Goal: Task Accomplishment & Management: Use online tool/utility

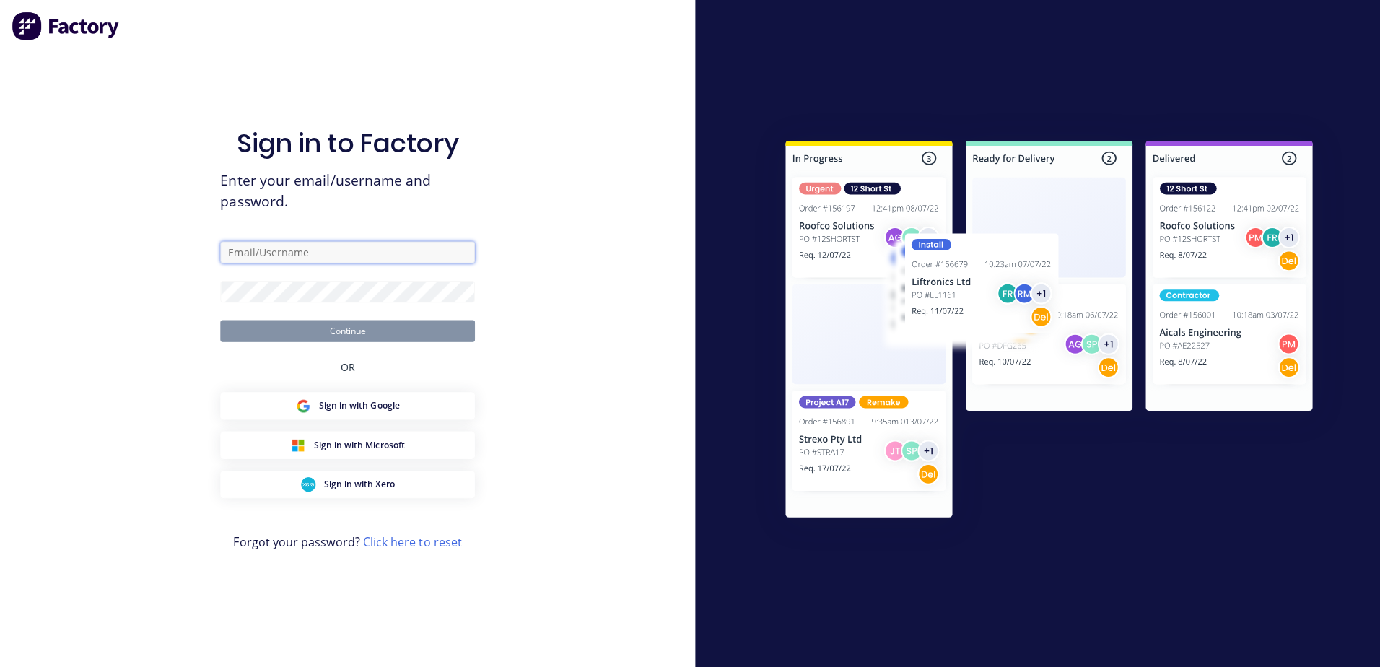
type input "[EMAIL_ADDRESS][DOMAIN_NAME]"
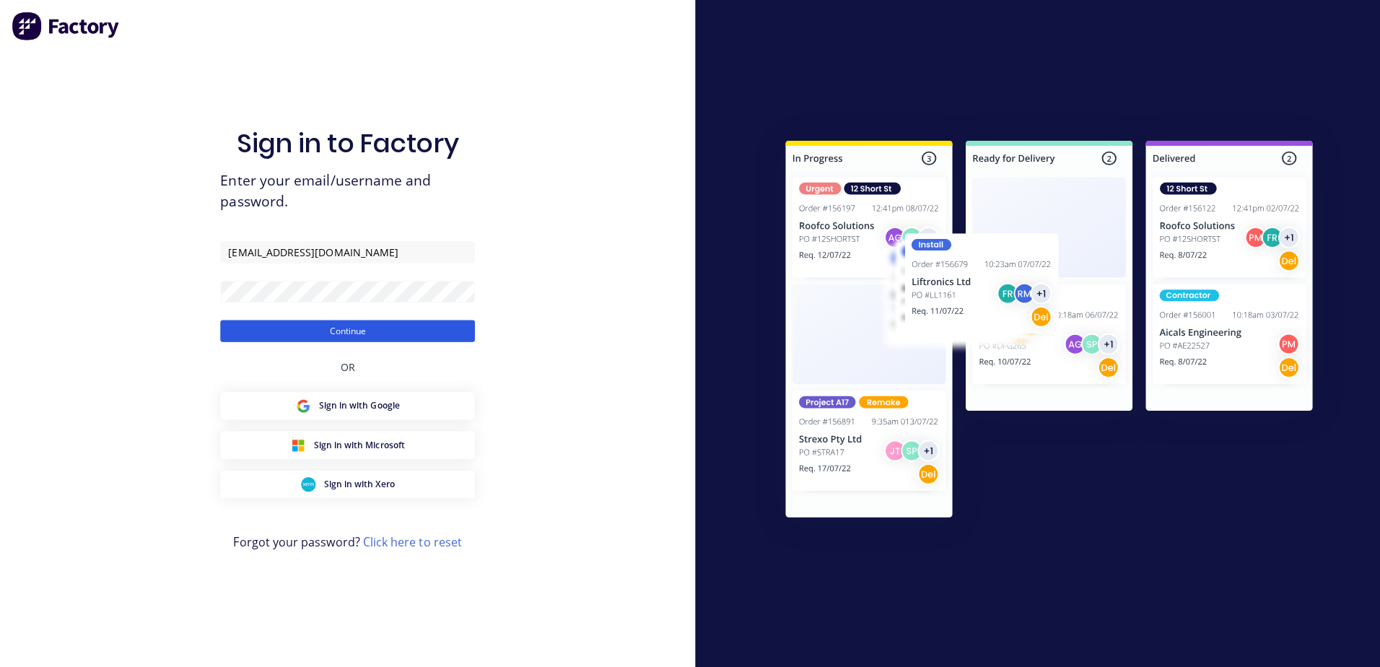
click at [470, 327] on button "Continue" at bounding box center [345, 329] width 253 height 22
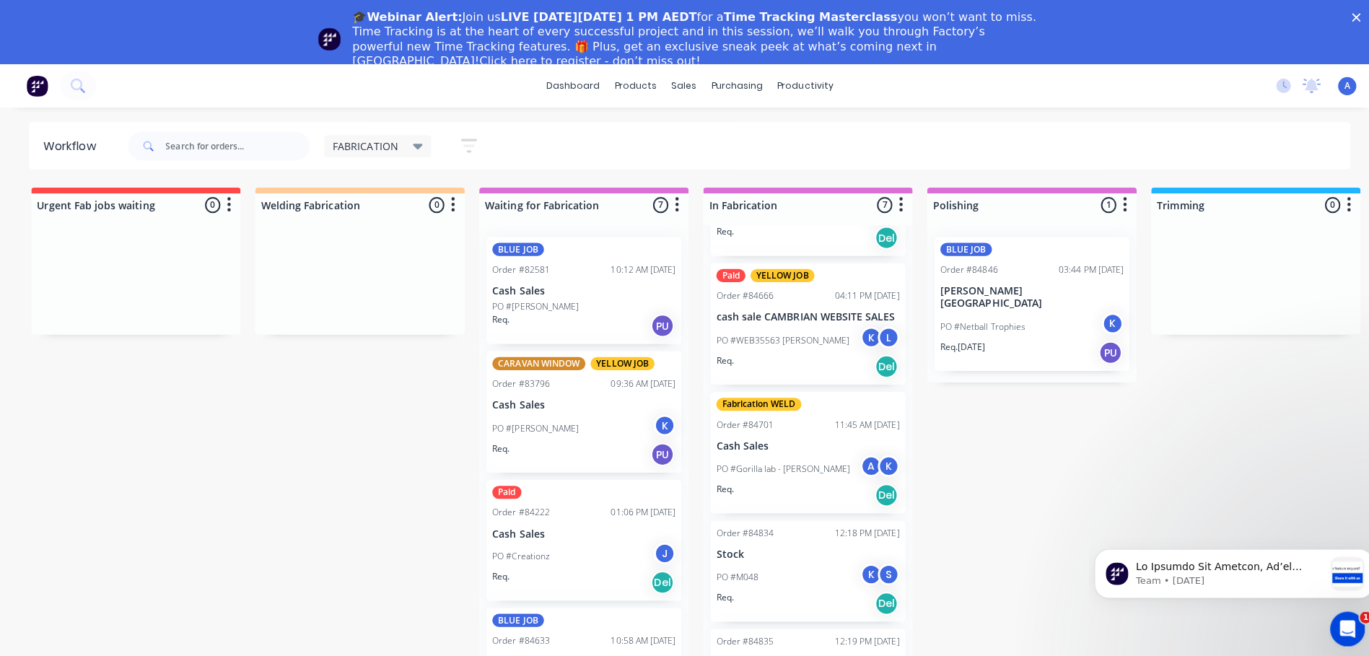
scroll to position [393, 0]
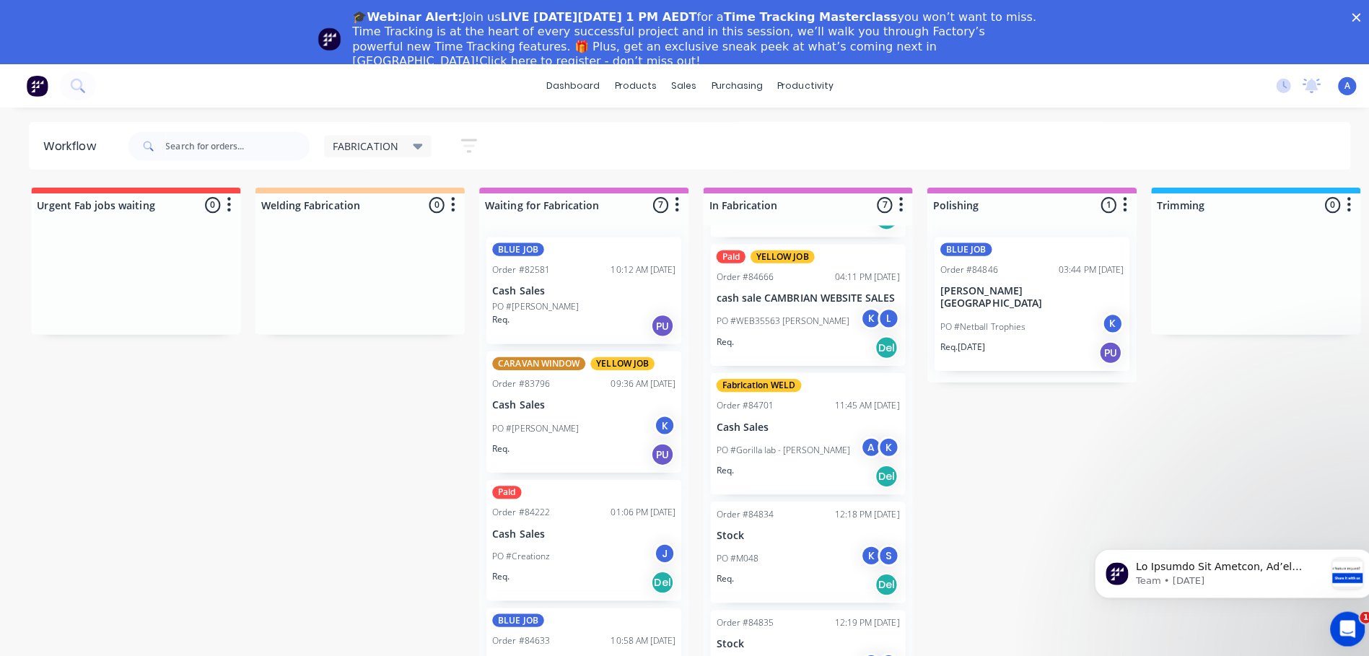
click at [854, 549] on div "K" at bounding box center [865, 552] width 22 height 22
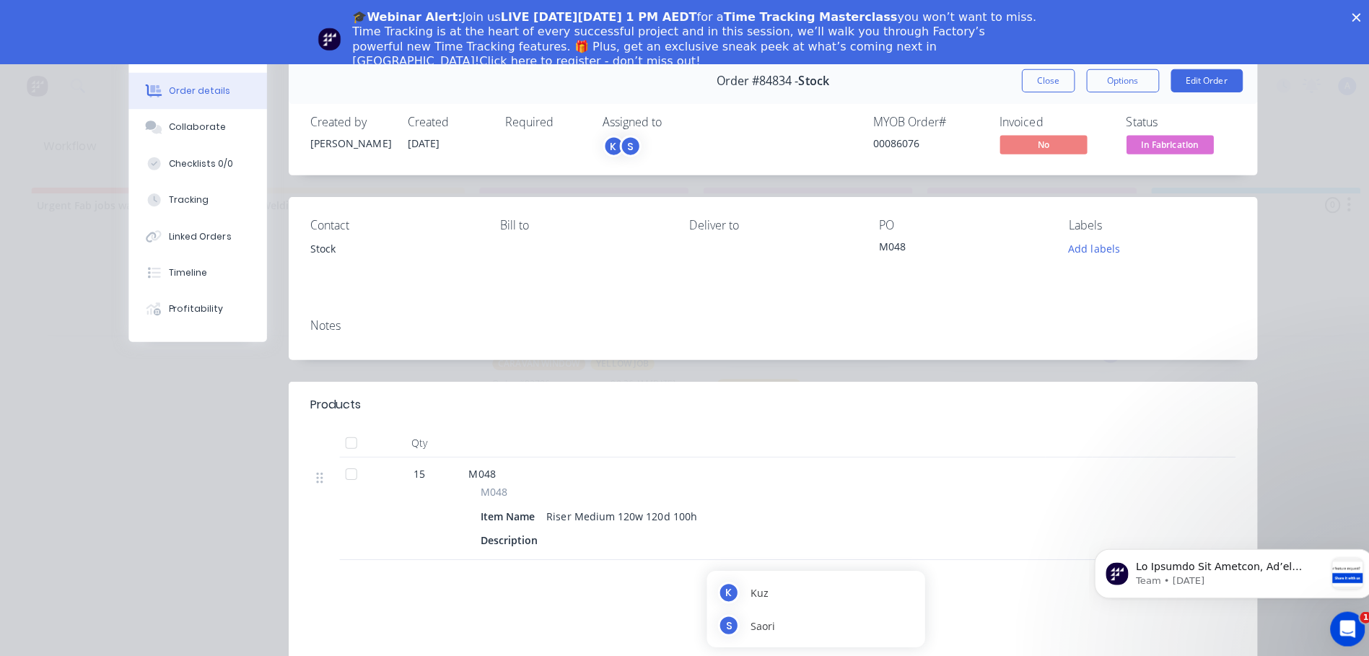
click at [1169, 149] on span "In Fabrication" at bounding box center [1161, 143] width 87 height 18
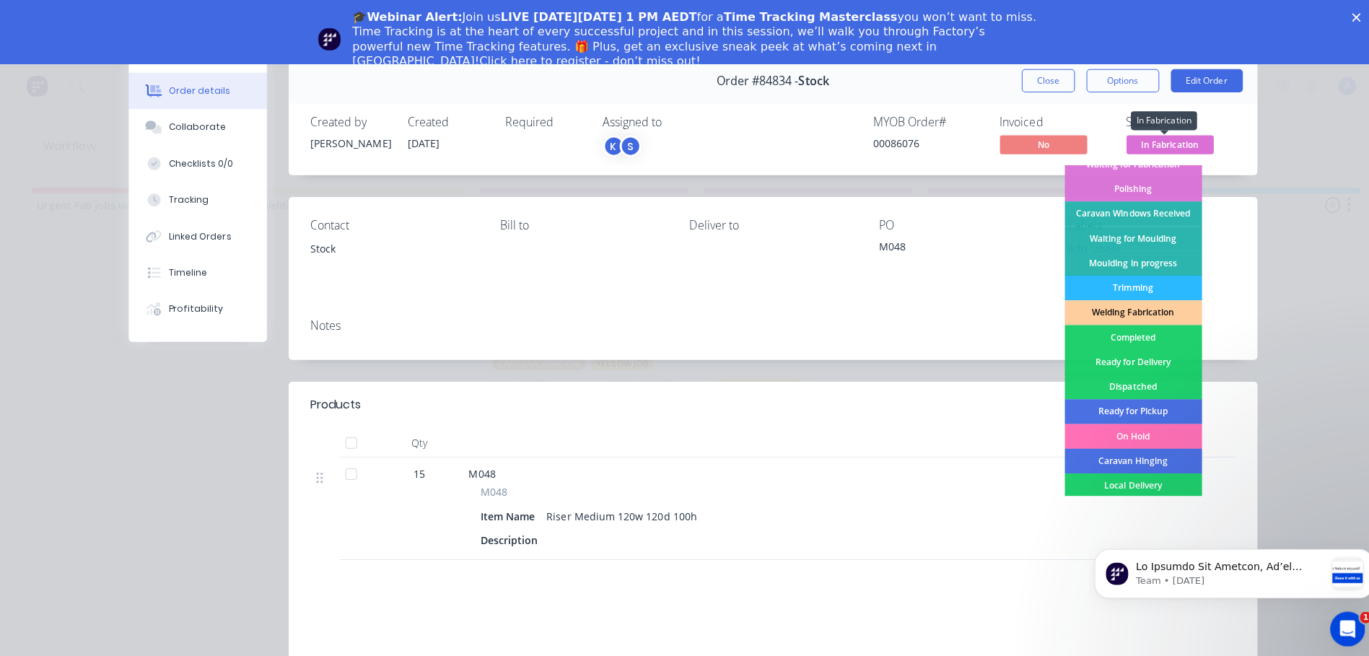
scroll to position [225, 0]
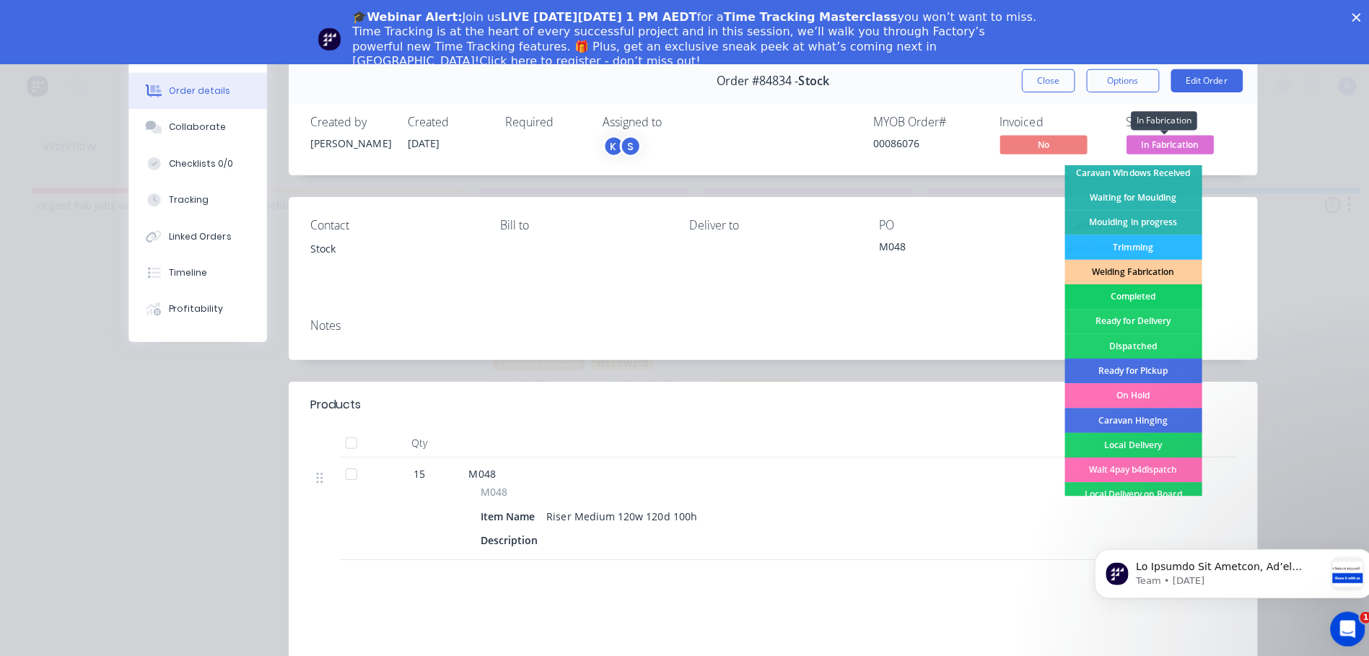
click at [1137, 297] on div "Completed" at bounding box center [1125, 294] width 136 height 25
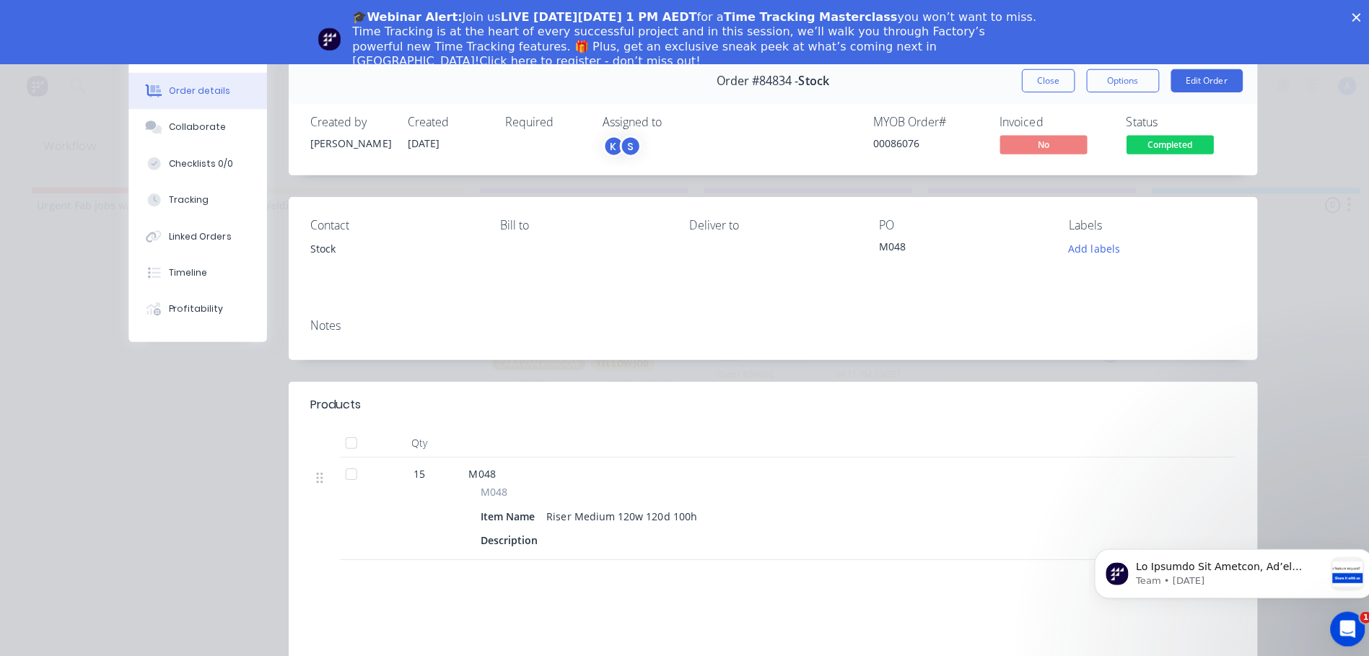
scroll to position [286, 0]
click at [1030, 87] on button "Close" at bounding box center [1040, 80] width 53 height 23
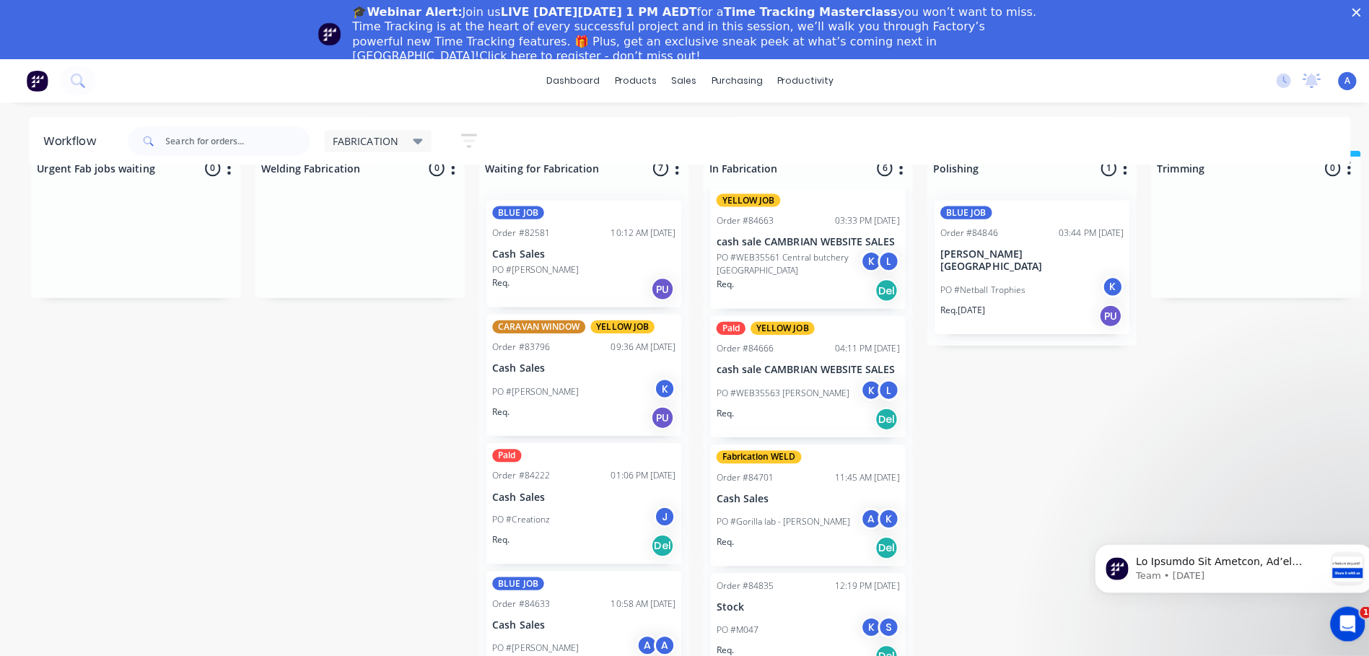
scroll to position [61, 0]
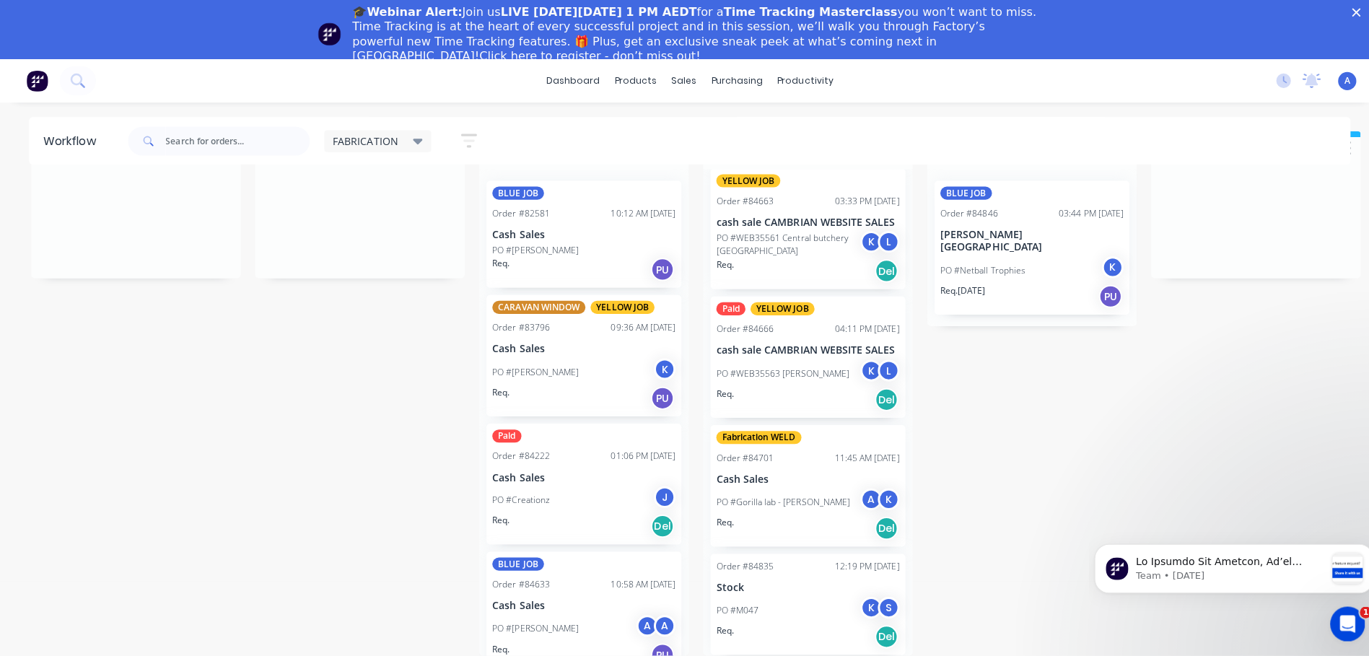
click at [854, 598] on div "K" at bounding box center [865, 609] width 22 height 22
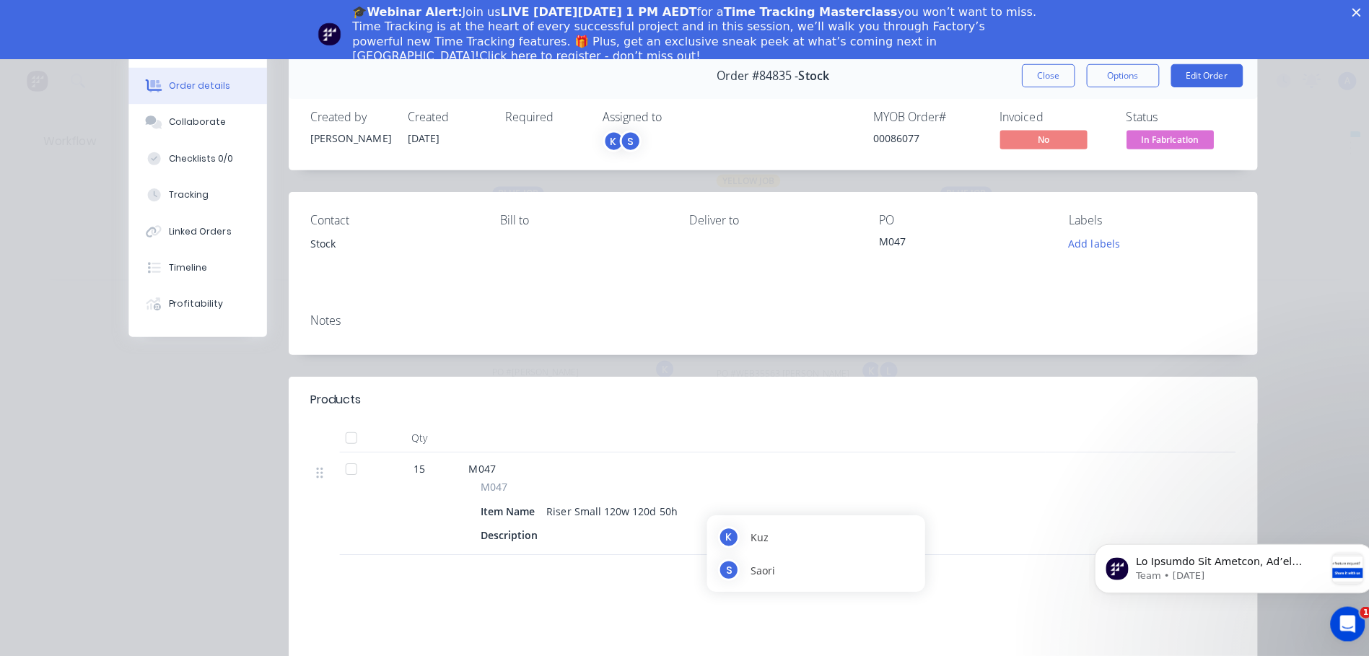
click at [1169, 147] on span "In Fabrication" at bounding box center [1161, 143] width 87 height 18
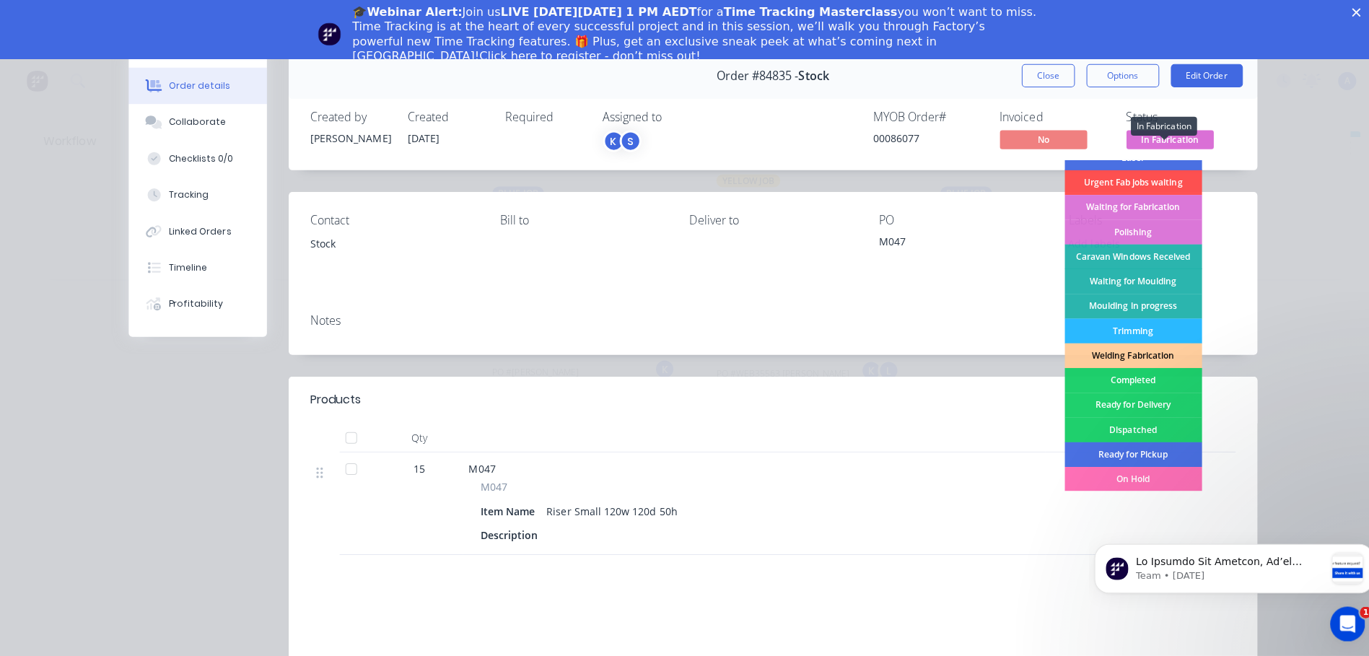
scroll to position [147, 0]
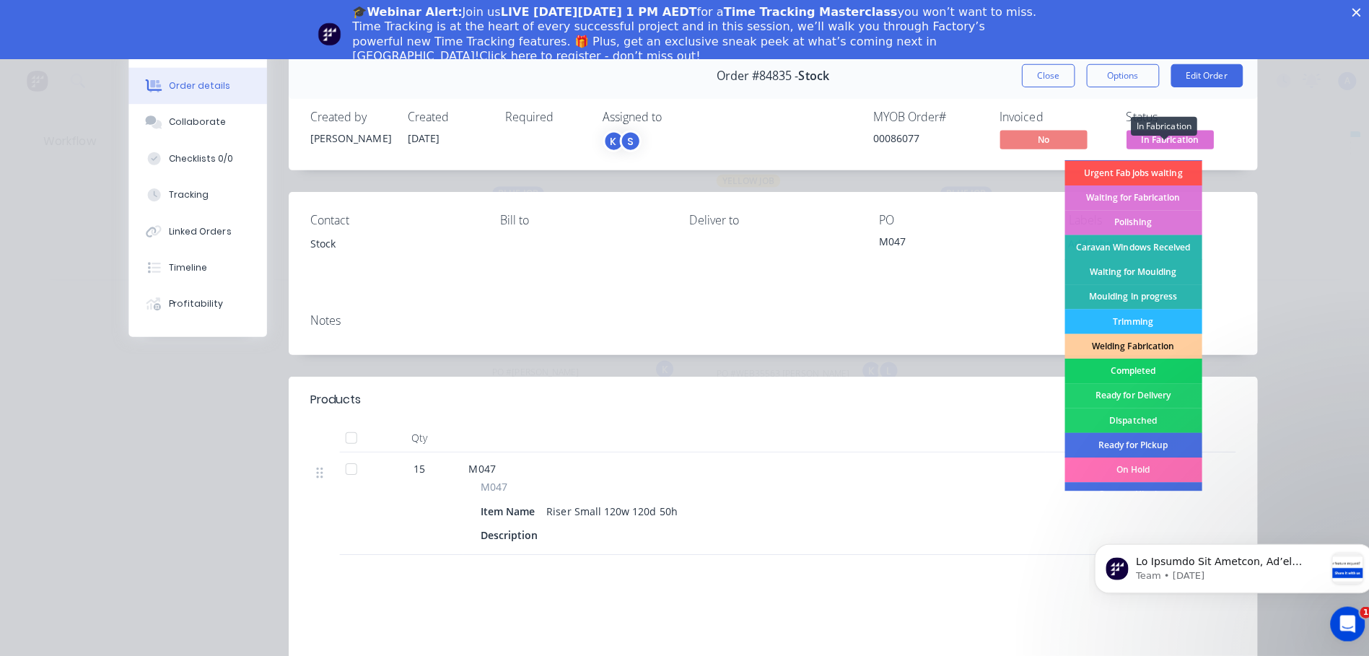
click at [1152, 372] on div "Completed" at bounding box center [1125, 373] width 136 height 25
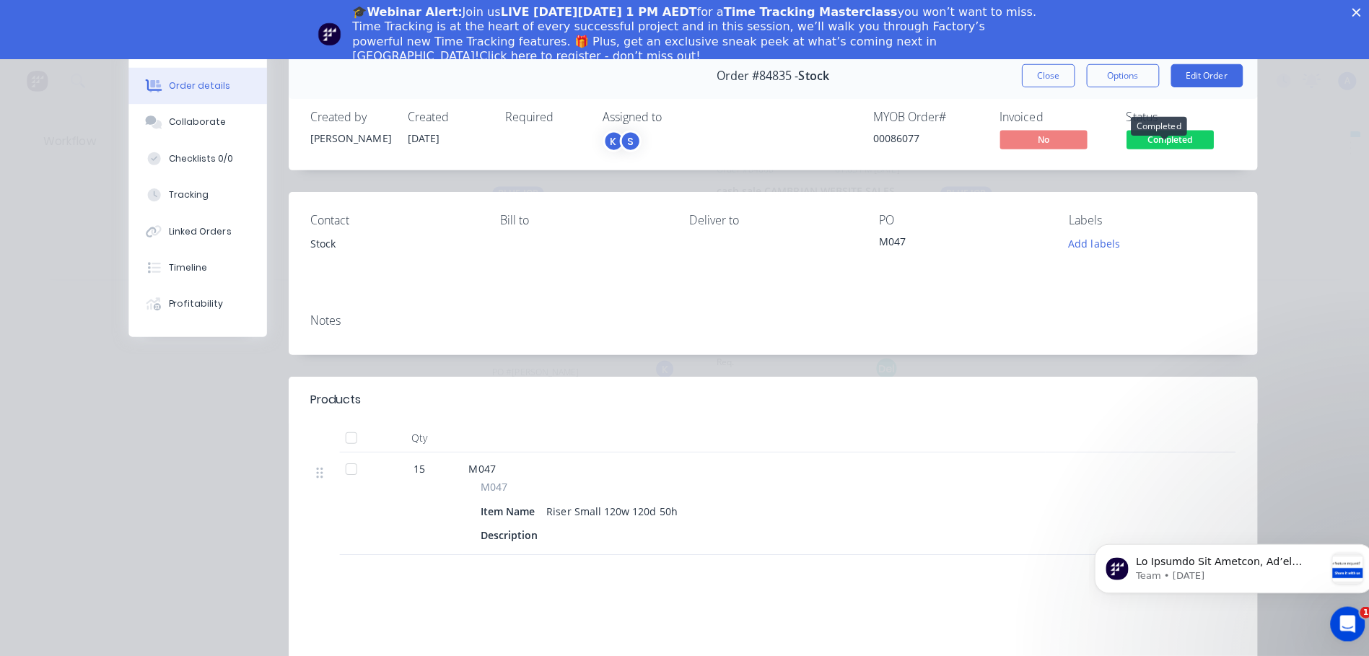
scroll to position [178, 0]
click at [1028, 75] on button "Close" at bounding box center [1040, 80] width 53 height 23
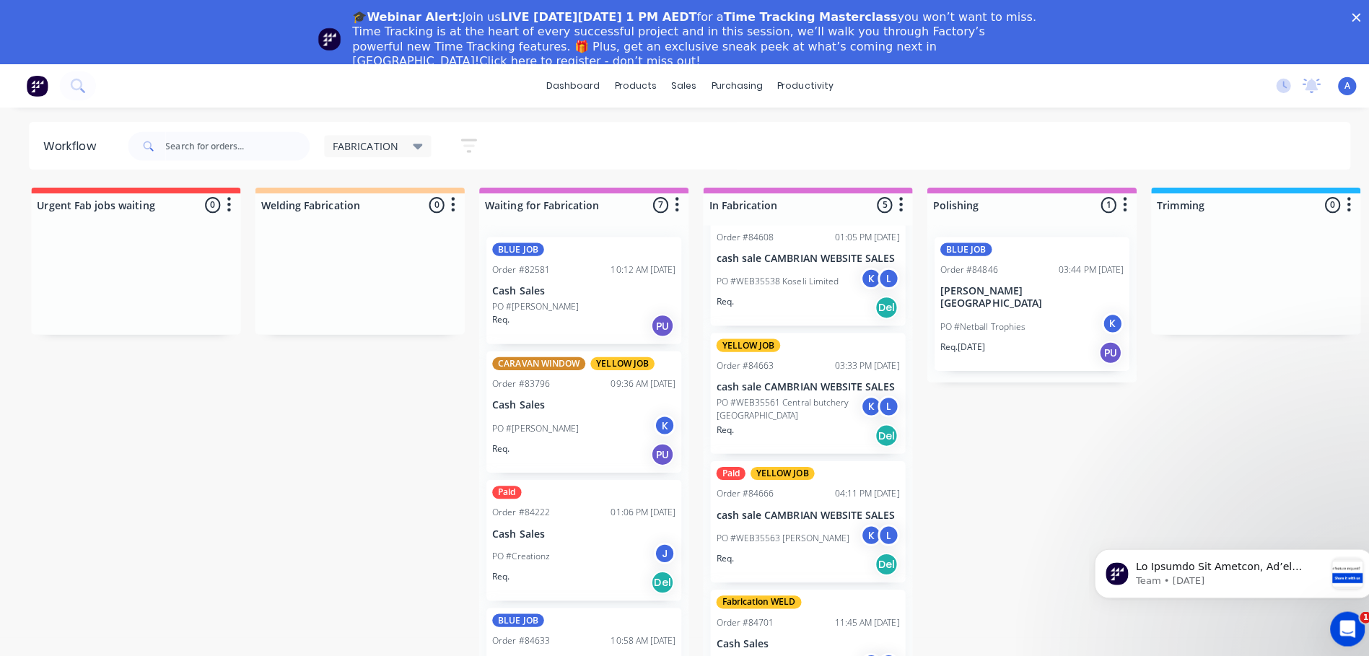
scroll to position [107, 0]
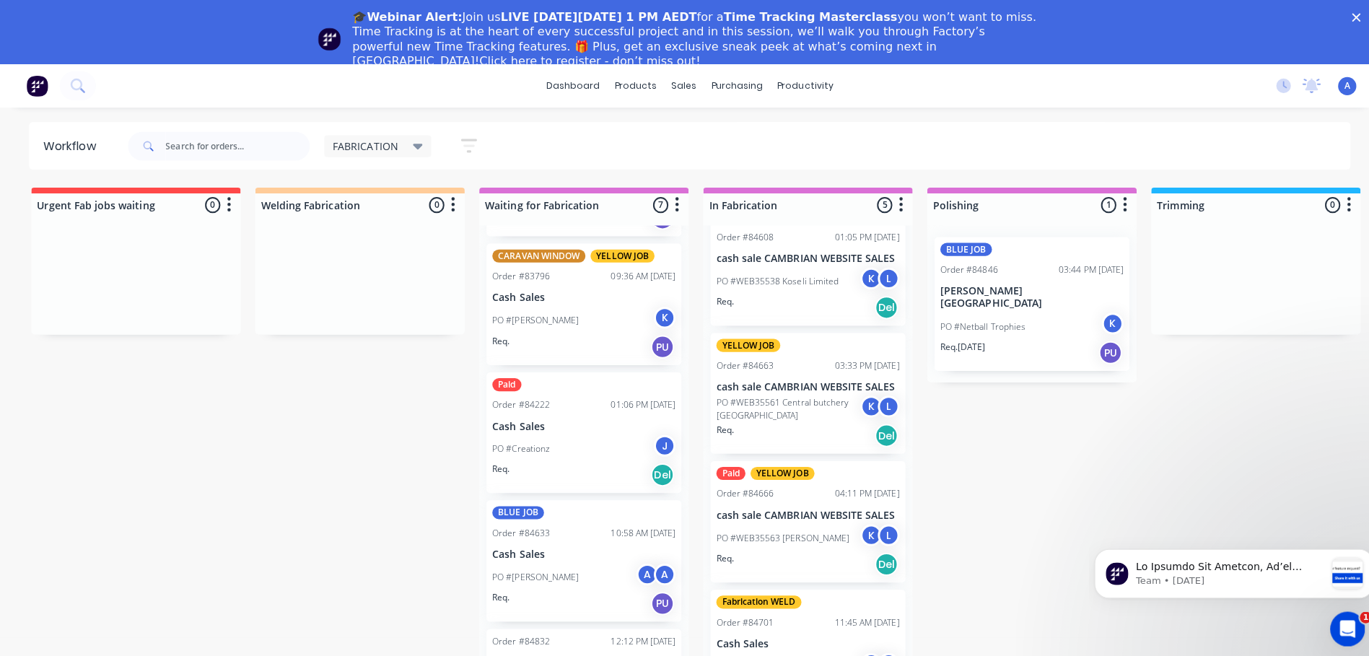
click at [624, 436] on div "PO #Creationz J" at bounding box center [580, 445] width 182 height 27
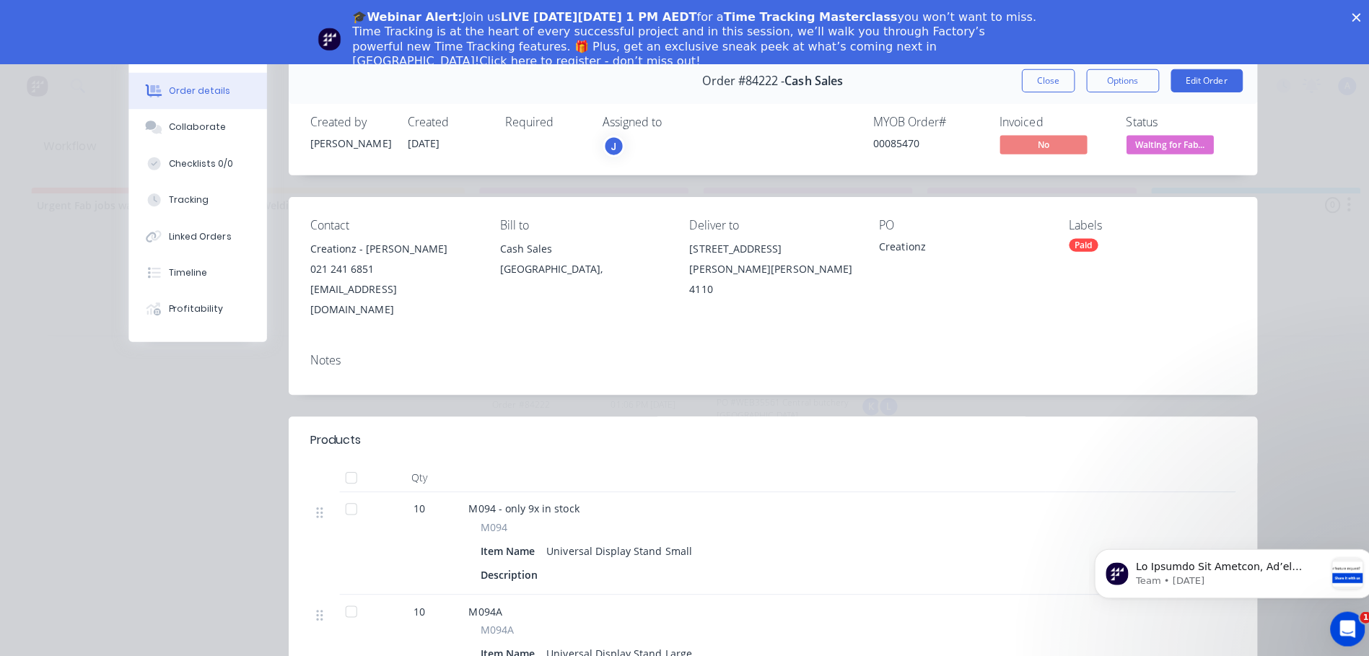
click at [603, 145] on div "J" at bounding box center [609, 145] width 22 height 22
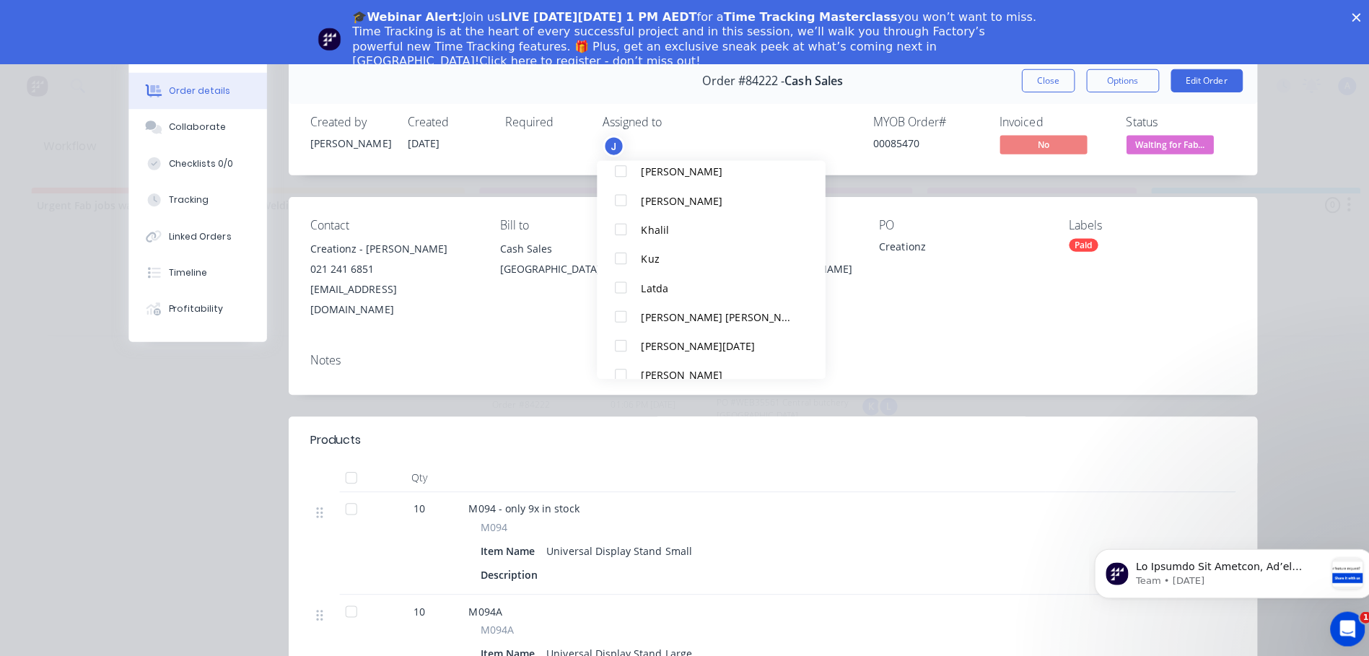
scroll to position [245, 0]
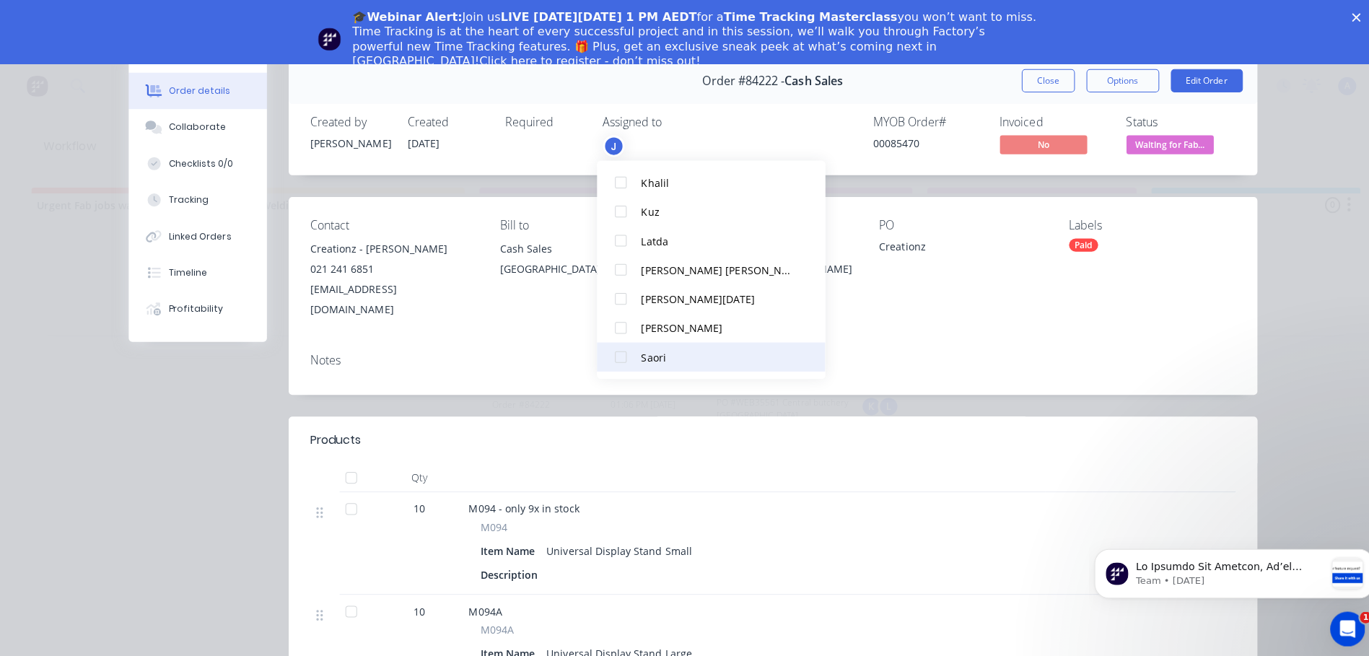
click at [612, 358] on div at bounding box center [616, 354] width 29 height 29
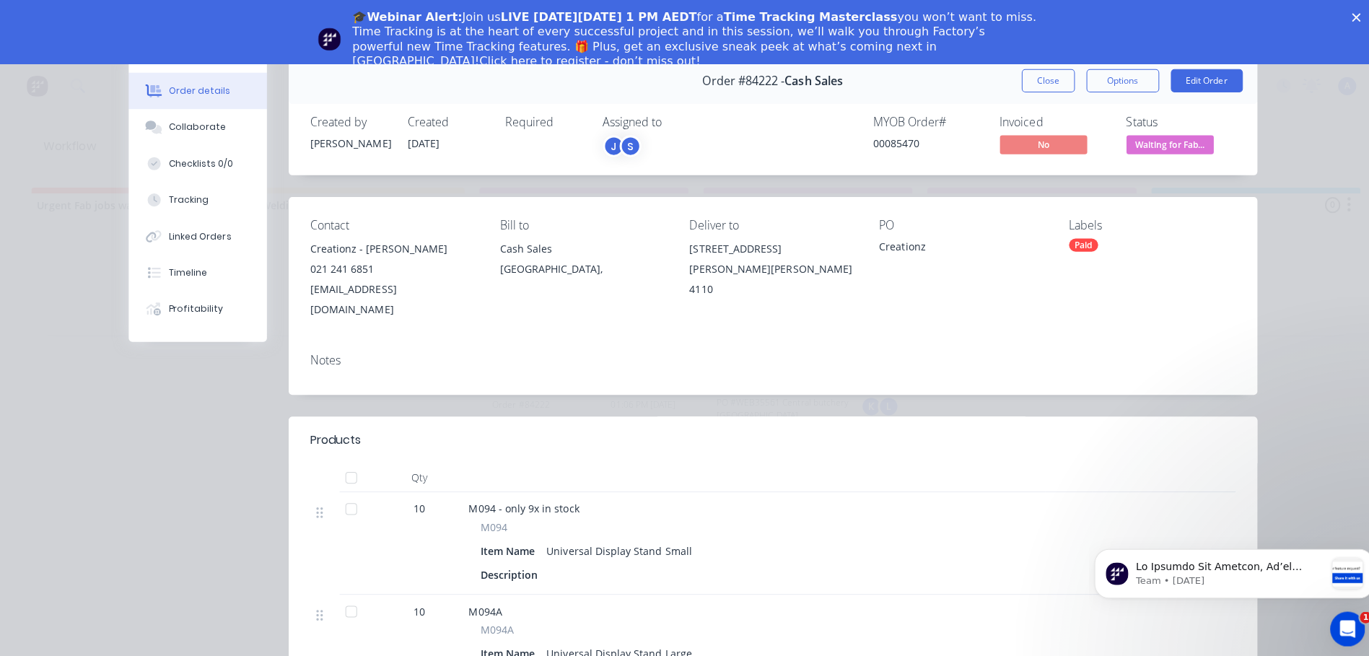
click at [1176, 147] on span "Waiting for Fab..." at bounding box center [1161, 143] width 87 height 18
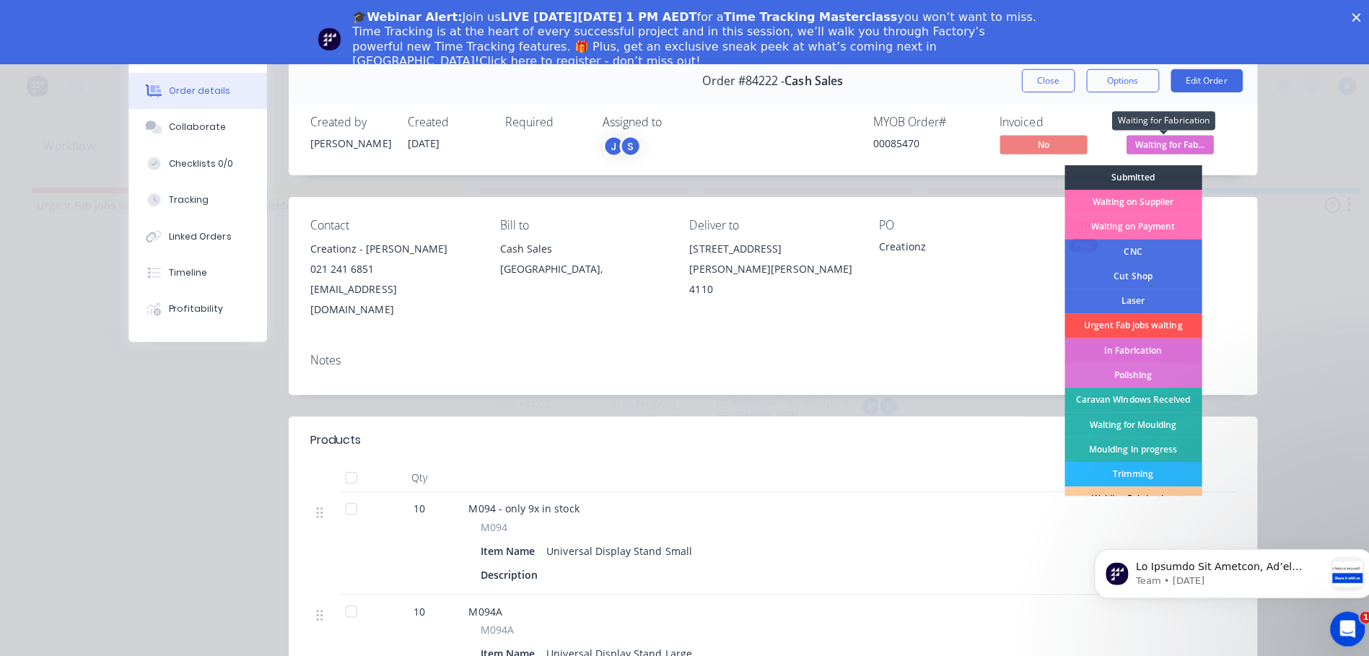
click at [1153, 351] on div "In Fabrication" at bounding box center [1125, 348] width 136 height 25
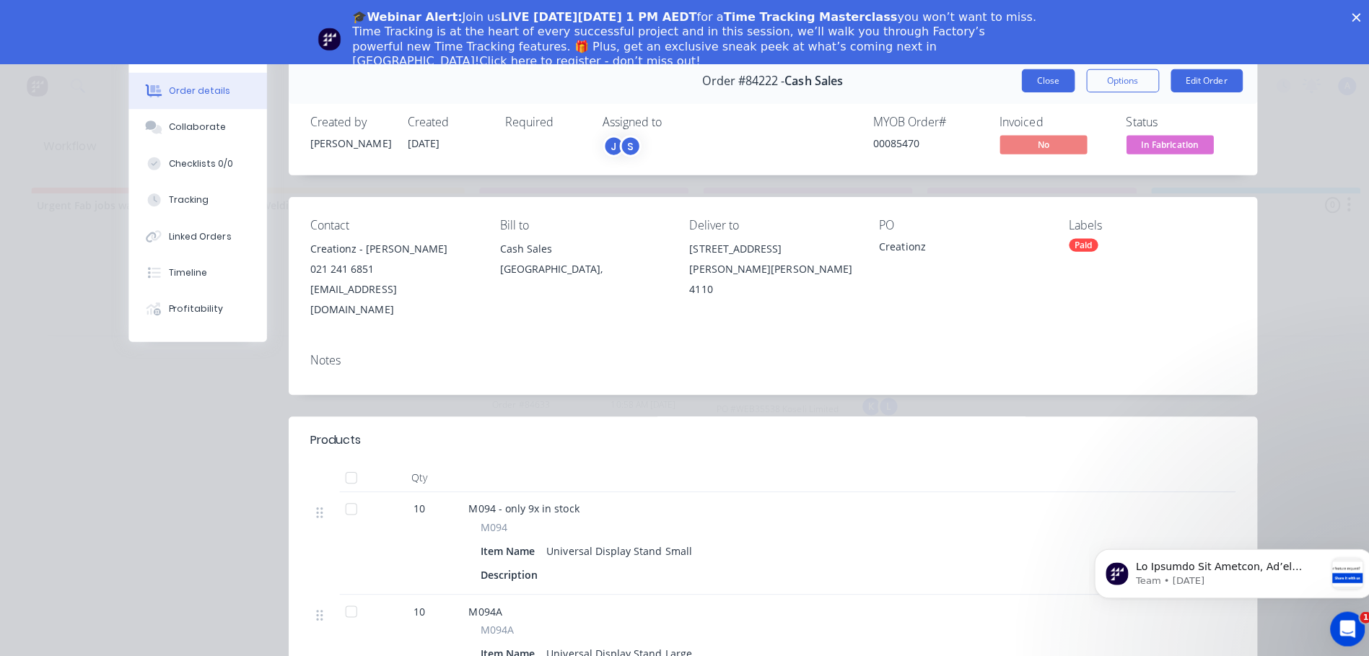
click at [1027, 86] on button "Close" at bounding box center [1040, 80] width 53 height 23
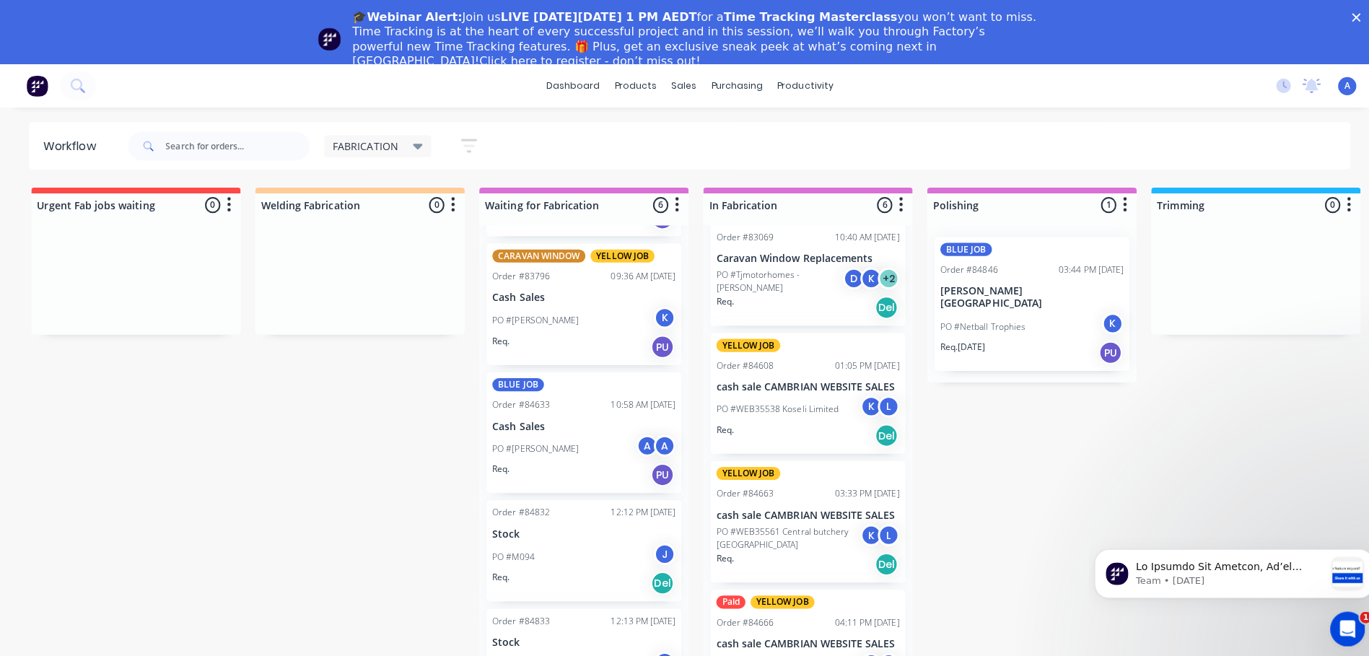
click at [649, 547] on div "J" at bounding box center [660, 550] width 22 height 22
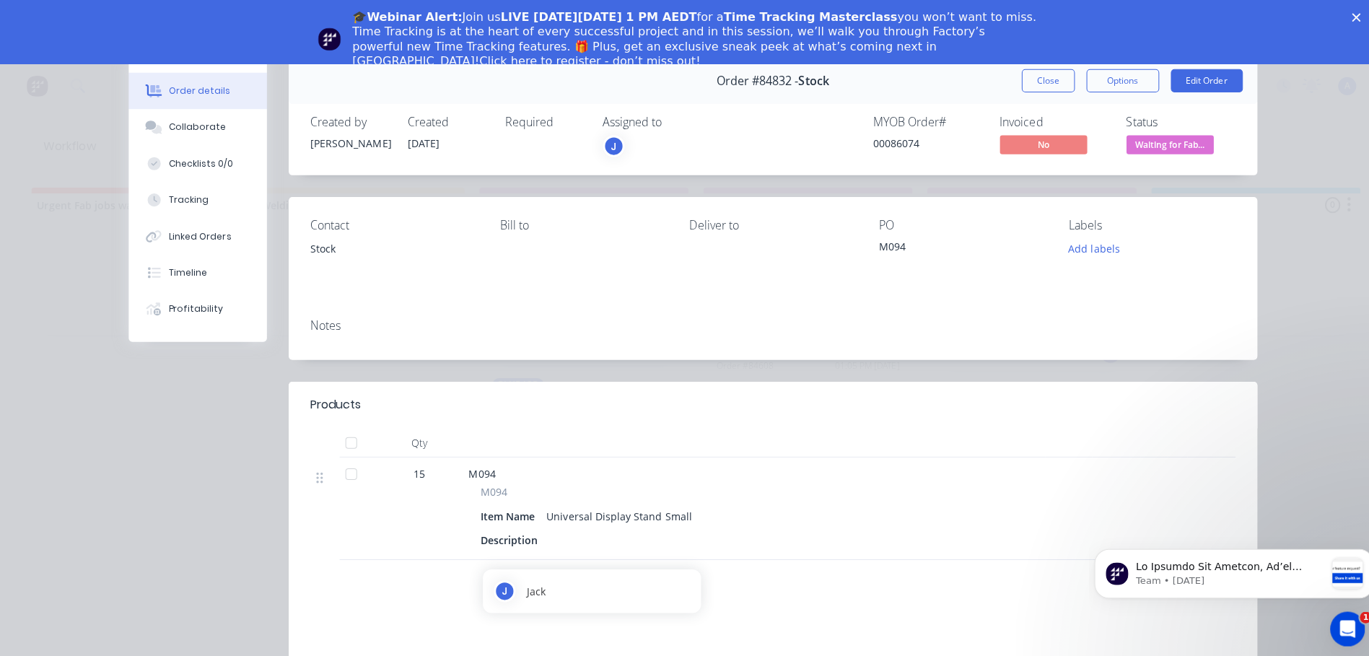
click at [608, 144] on div "J" at bounding box center [609, 145] width 22 height 22
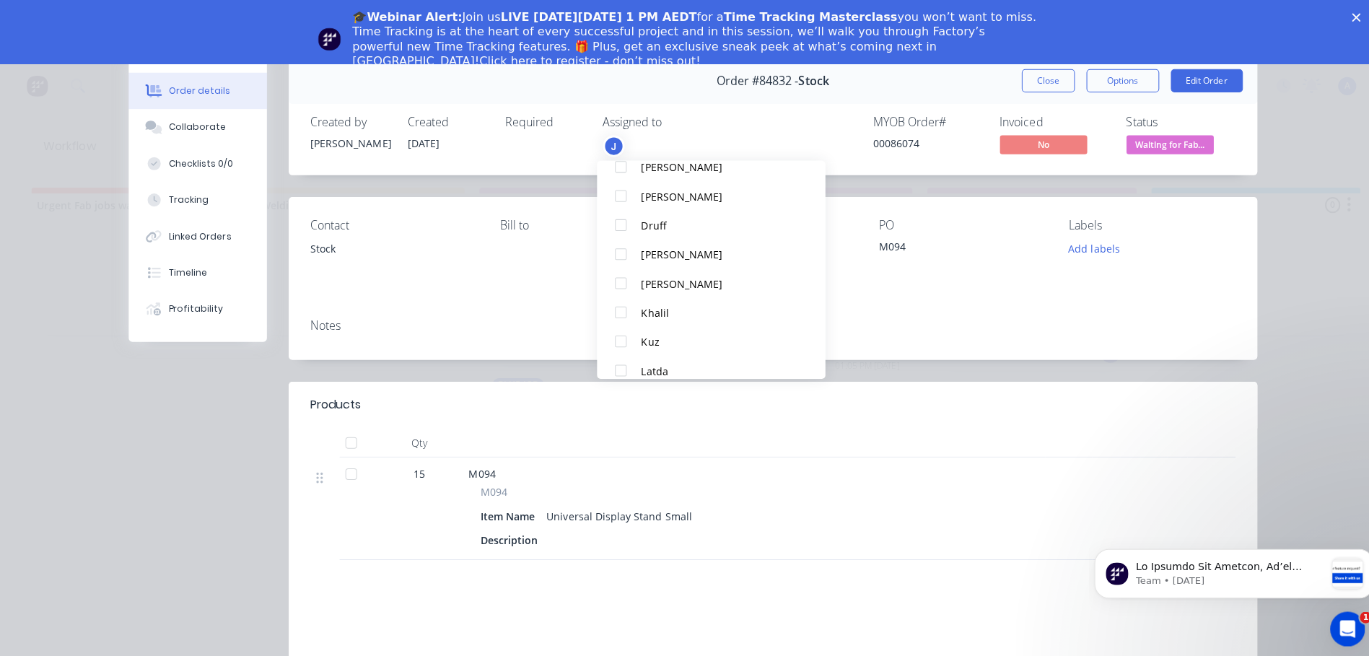
scroll to position [245, 0]
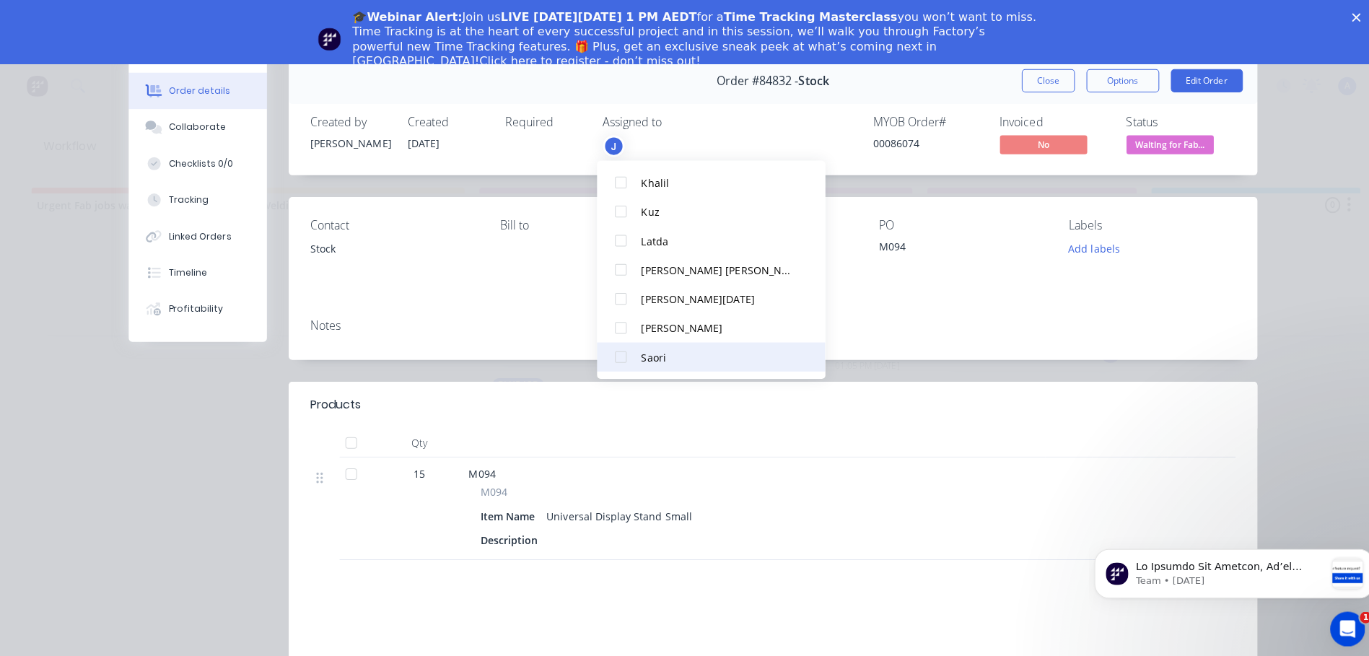
click at [613, 356] on div at bounding box center [616, 354] width 29 height 29
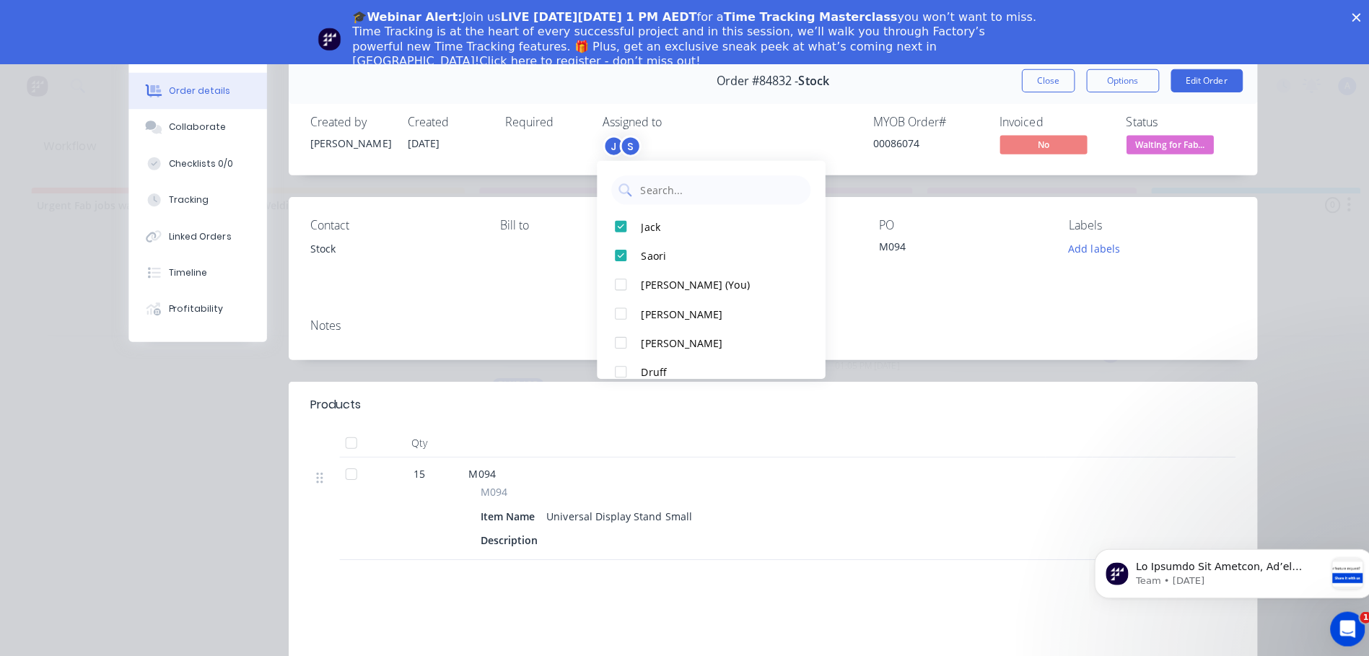
click at [1176, 144] on span "Waiting for Fab..." at bounding box center [1161, 143] width 87 height 18
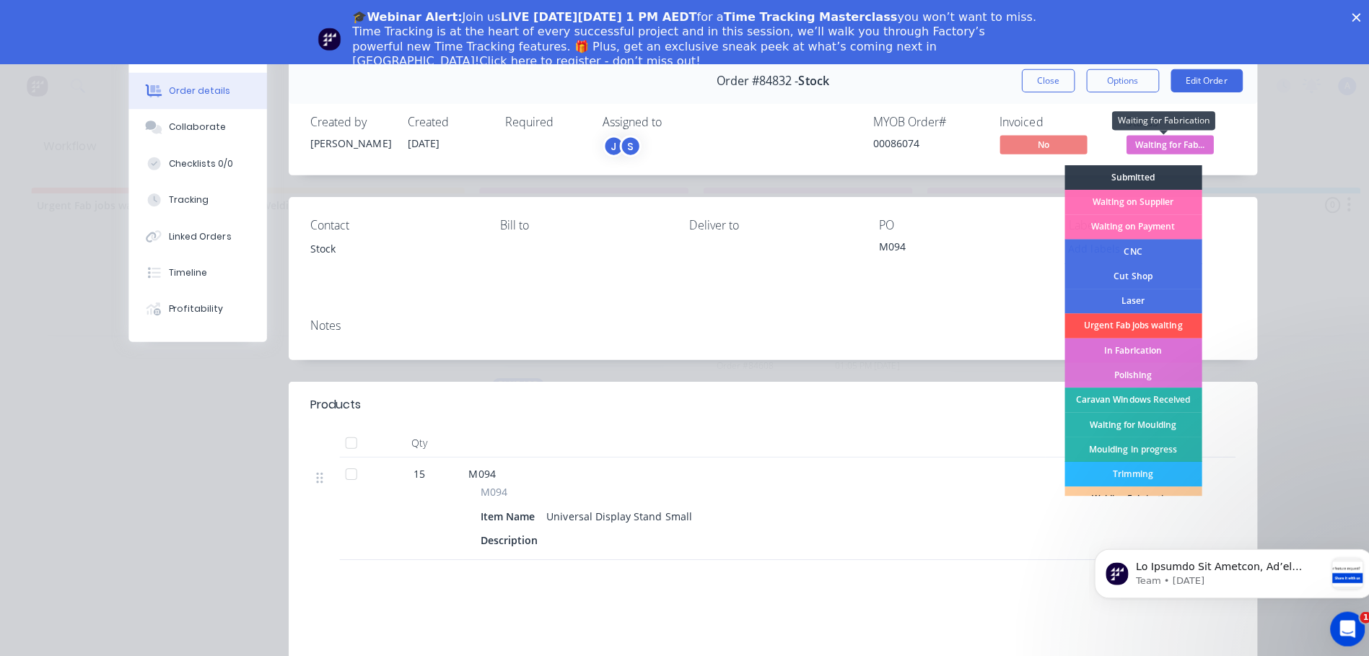
click at [1153, 348] on div "In Fabrication" at bounding box center [1125, 348] width 136 height 25
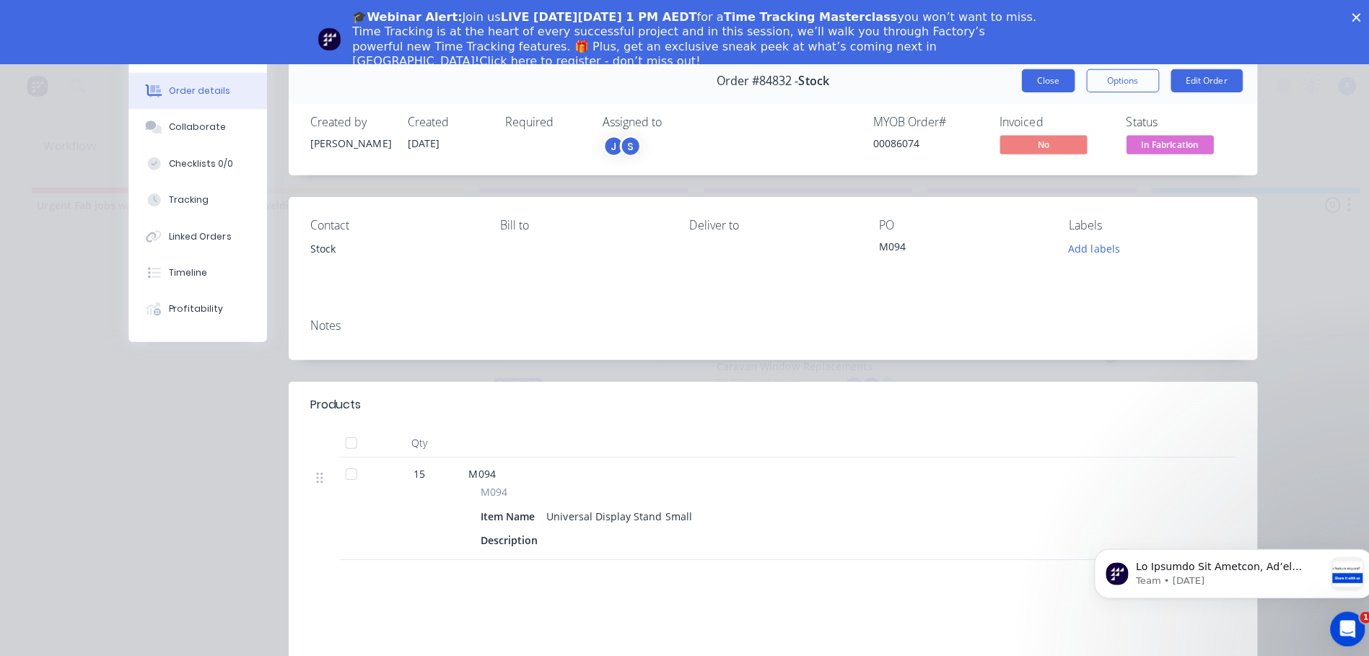
click at [1034, 76] on button "Close" at bounding box center [1040, 80] width 53 height 23
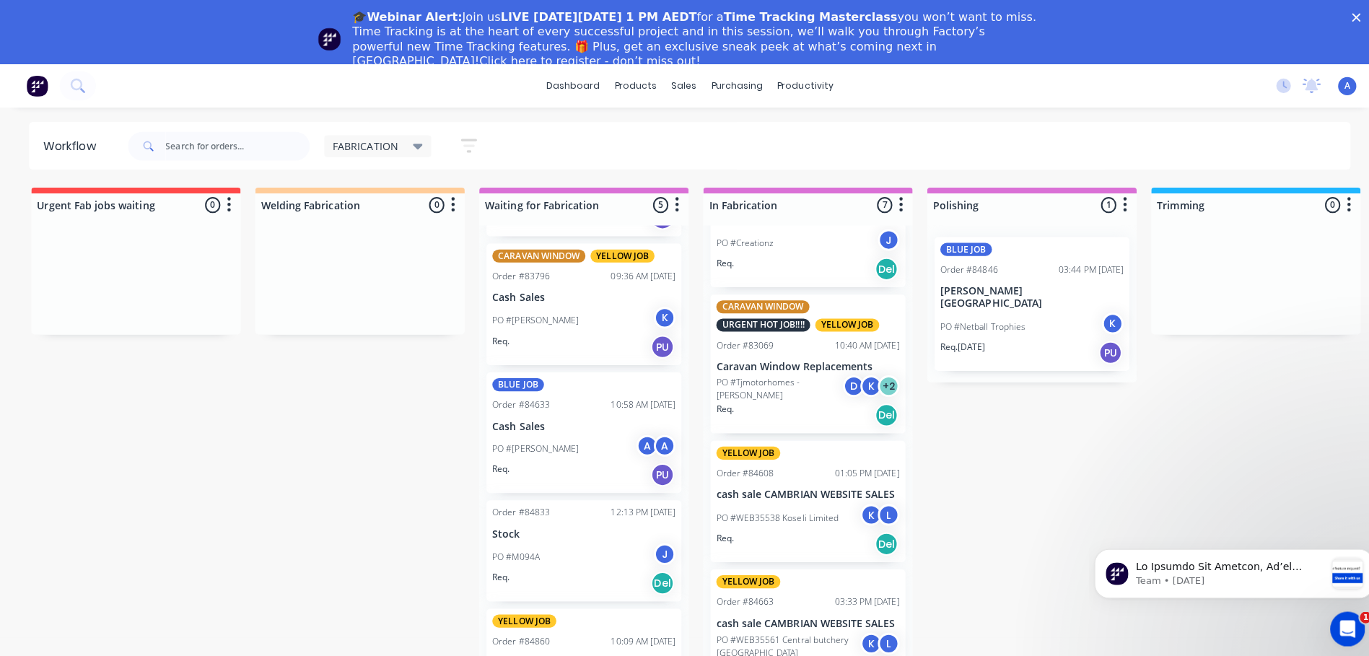
click at [653, 549] on div "J" at bounding box center [660, 550] width 22 height 22
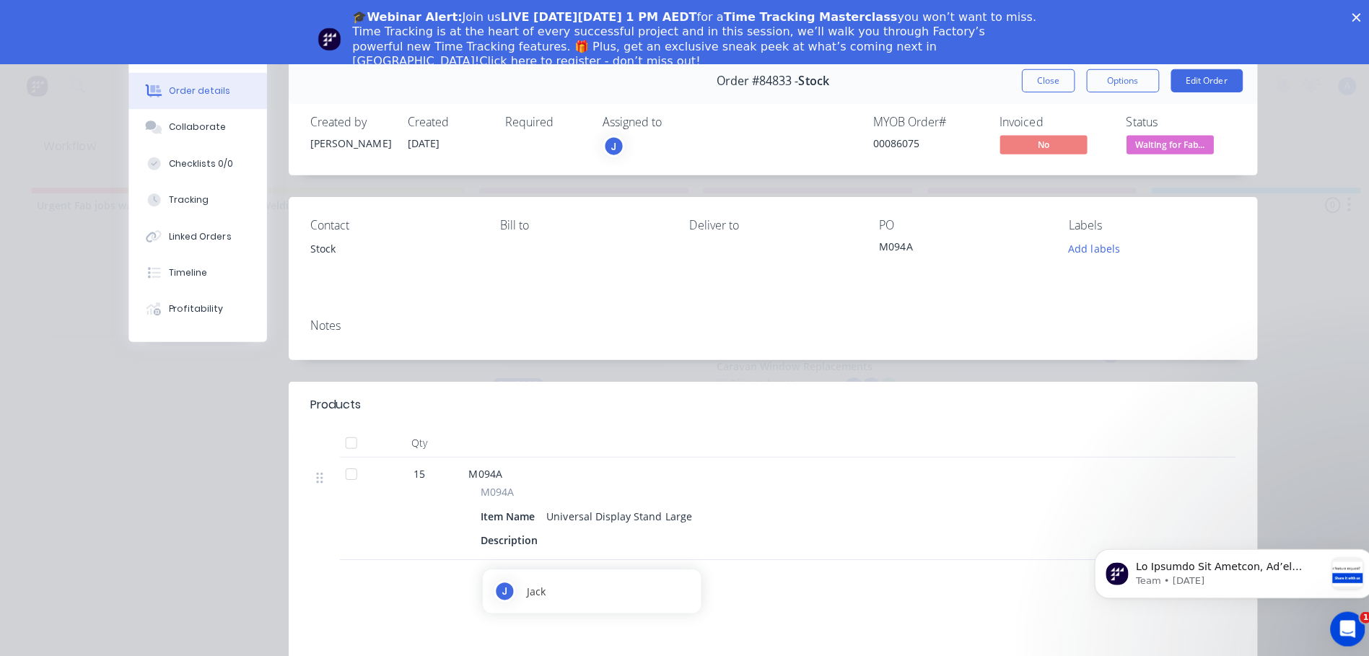
click at [604, 145] on div "J" at bounding box center [609, 145] width 22 height 22
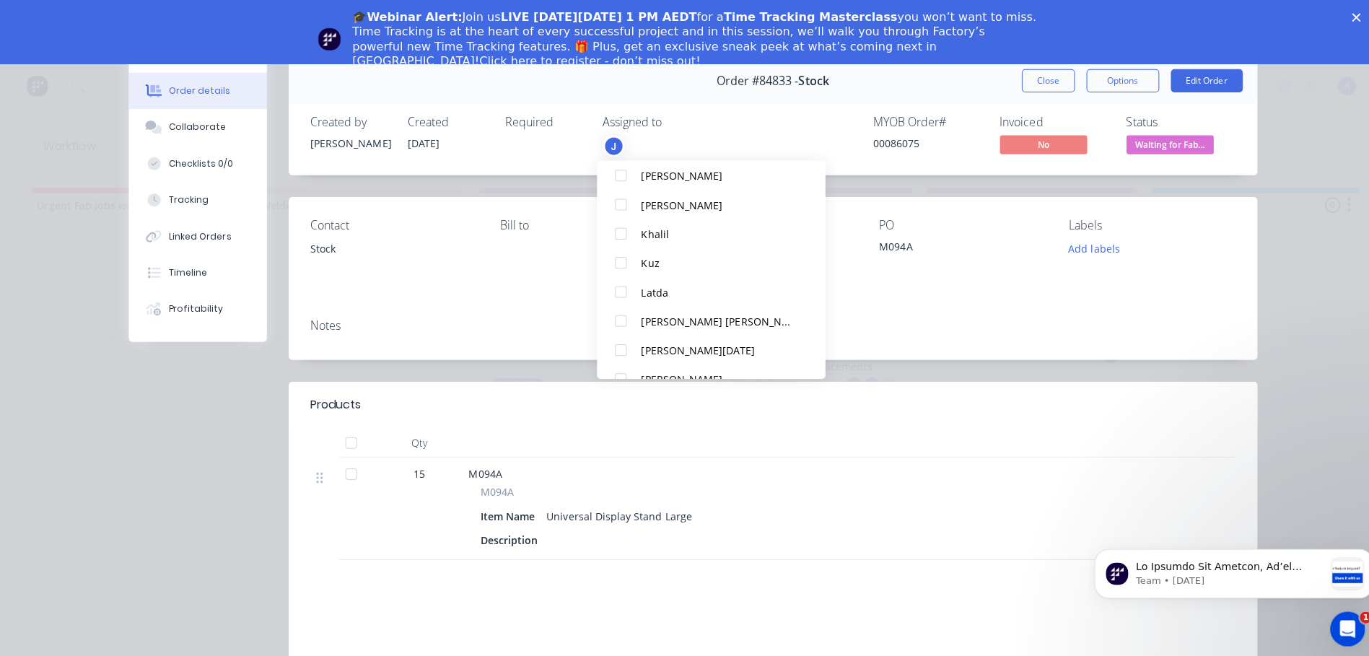
scroll to position [245, 0]
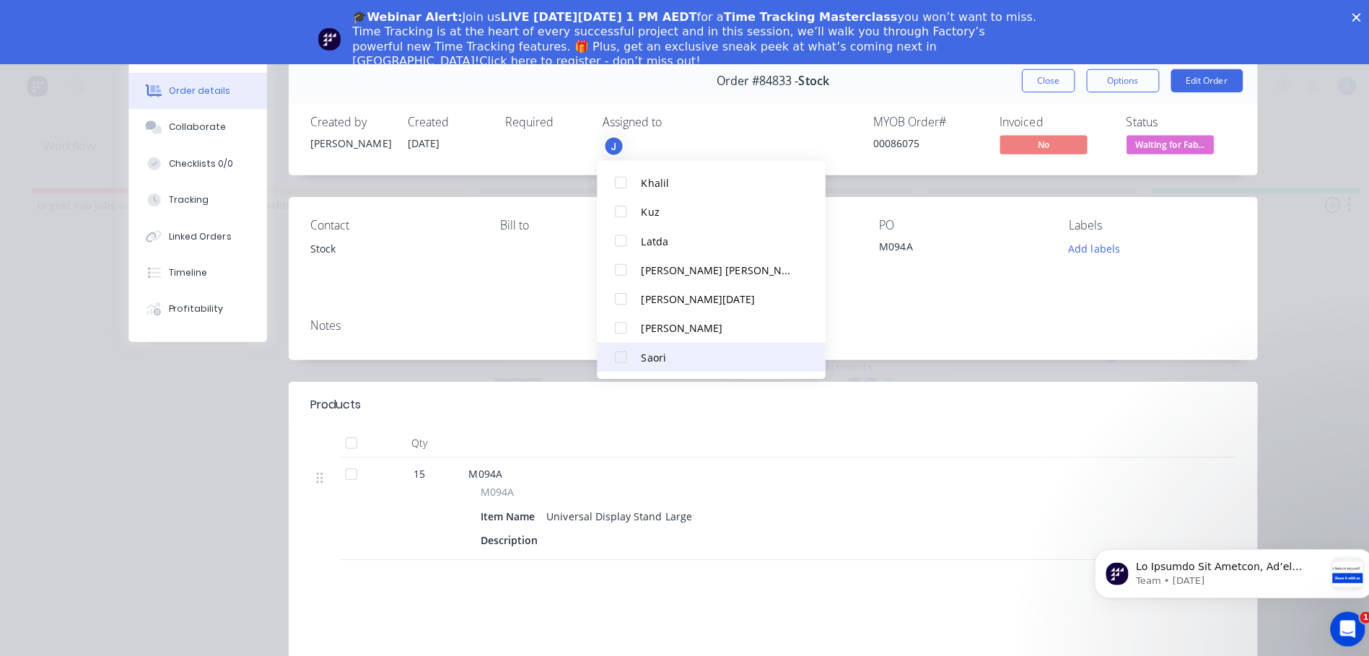
click at [625, 357] on div at bounding box center [616, 354] width 29 height 29
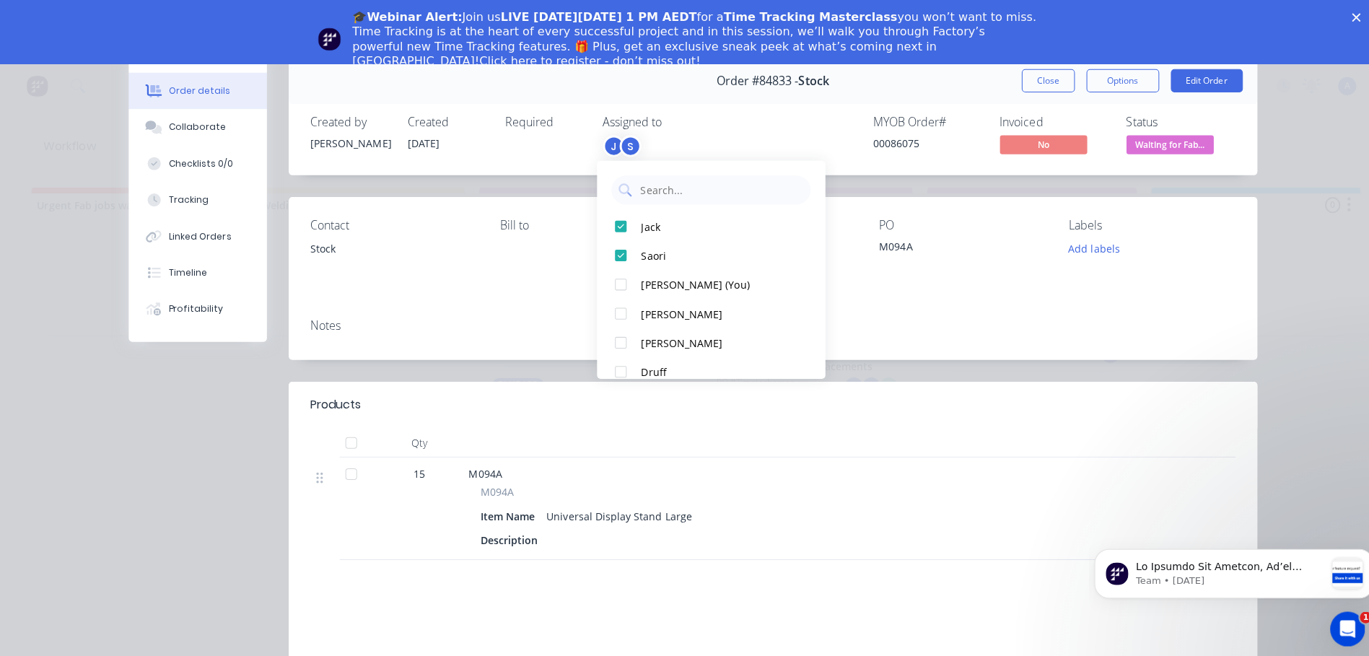
click at [1187, 149] on span "Waiting for Fab..." at bounding box center [1161, 143] width 87 height 18
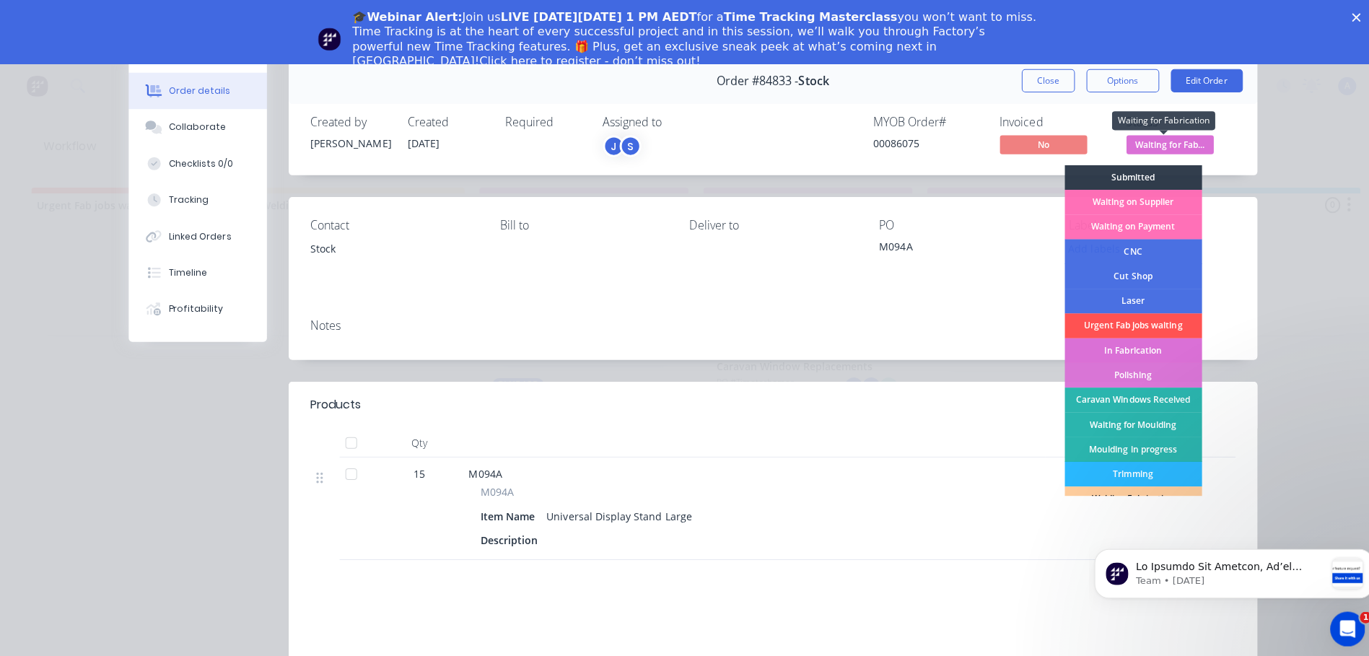
click at [1155, 347] on div "In Fabrication" at bounding box center [1125, 348] width 136 height 25
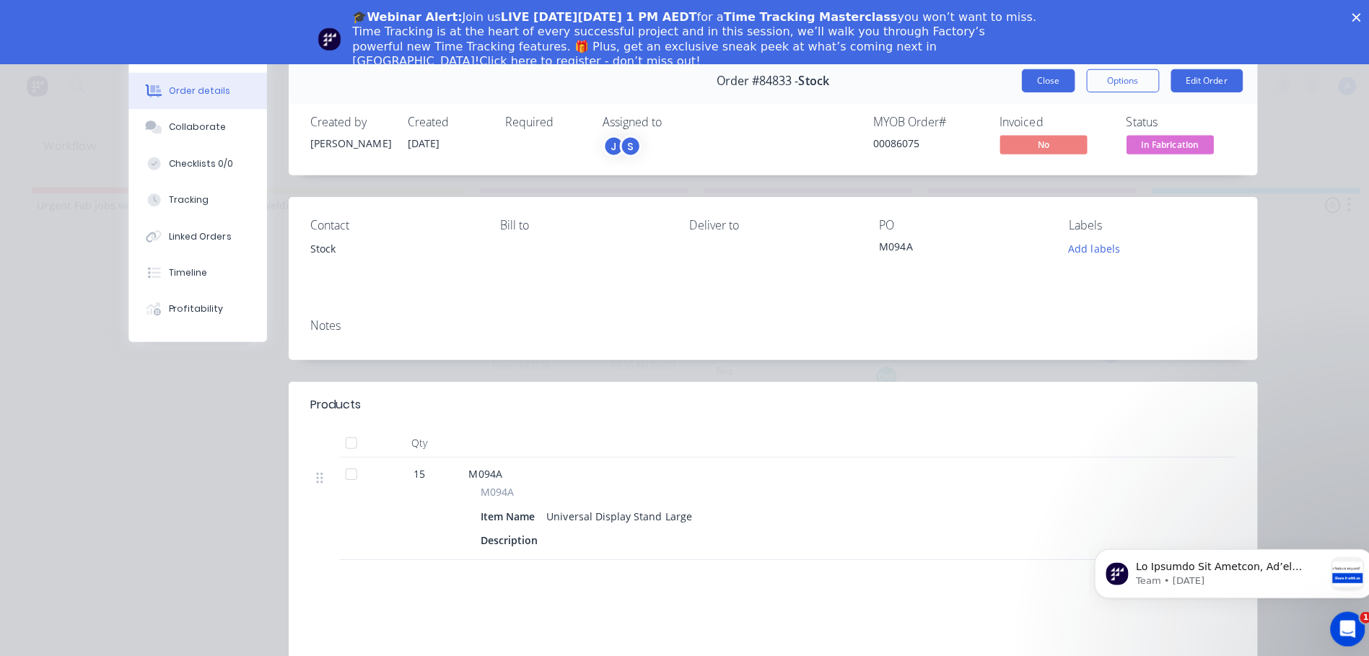
click at [1034, 84] on button "Close" at bounding box center [1040, 80] width 53 height 23
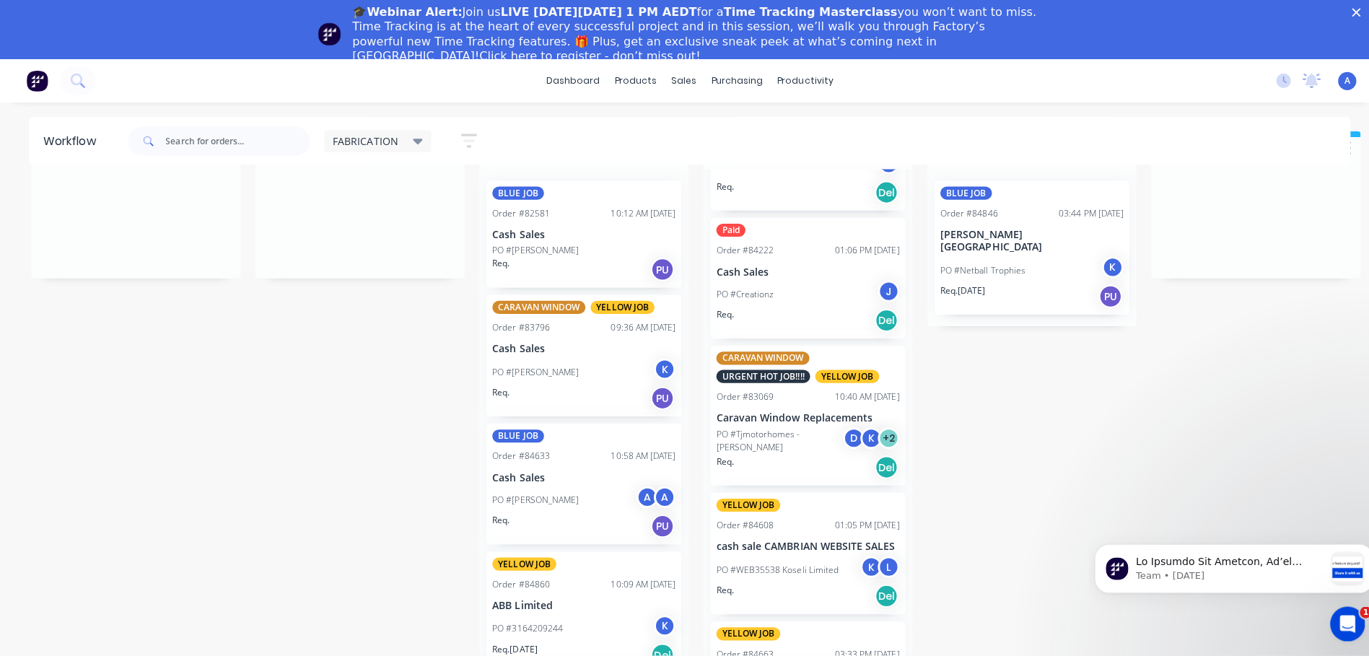
scroll to position [0, 0]
